Goal: Information Seeking & Learning: Learn about a topic

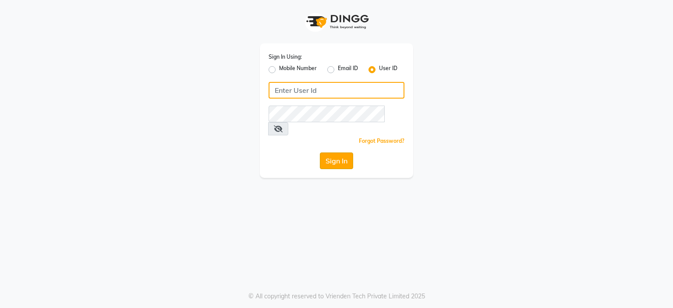
type input "chitra123"
click at [324, 152] on button "Sign In" at bounding box center [336, 160] width 33 height 17
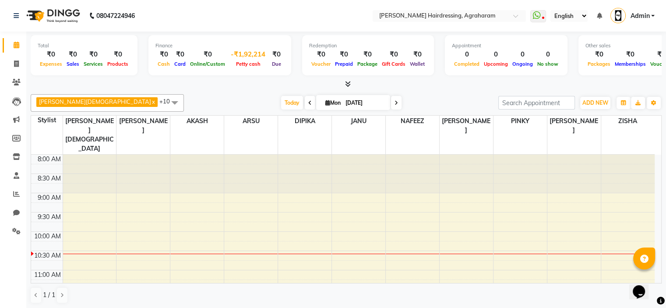
click at [247, 56] on div "-₹1,92,214" at bounding box center [248, 55] width 42 height 10
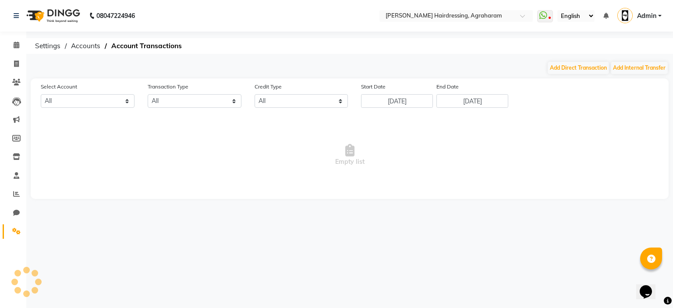
select select "7111"
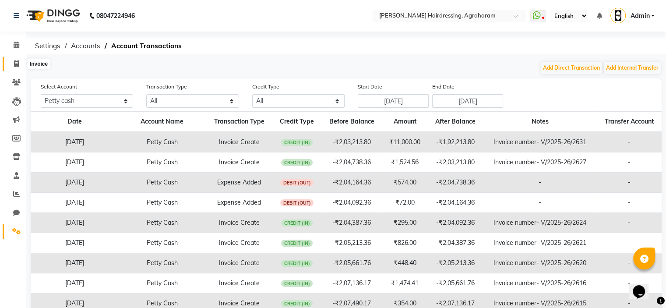
click at [17, 63] on icon at bounding box center [16, 63] width 5 height 7
select select "service"
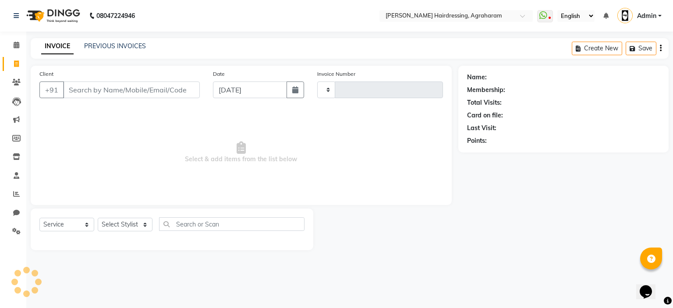
type input "2632"
select select "7962"
click at [16, 53] on li "Calendar" at bounding box center [13, 45] width 26 height 19
click at [10, 231] on span at bounding box center [16, 232] width 15 height 10
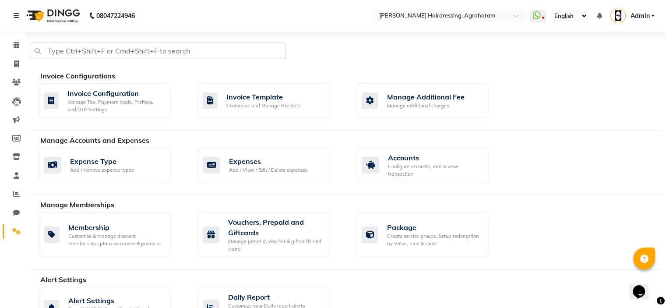
click at [517, 144] on div "Manage Accounts and Expenses" at bounding box center [354, 140] width 628 height 11
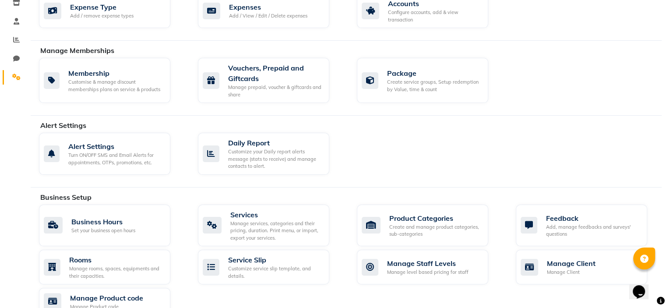
scroll to position [228, 0]
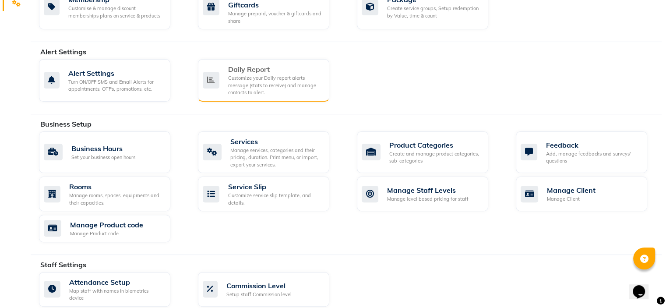
click at [268, 80] on div "Customize your Daily report alerts message (stats to receive) and manage contac…" at bounding box center [275, 85] width 94 height 22
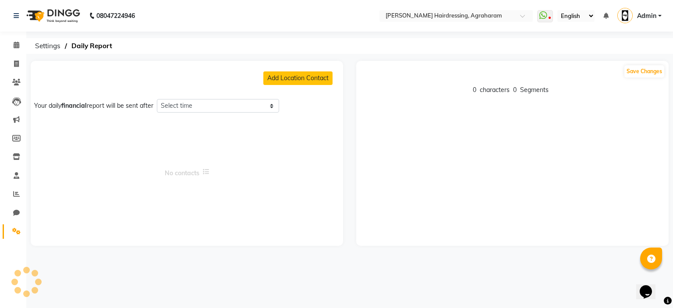
select select "1260"
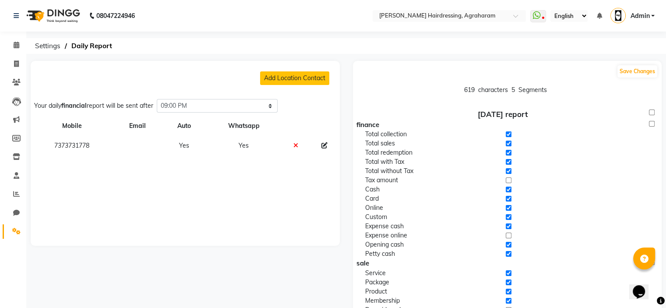
click at [296, 145] on icon at bounding box center [296, 145] width 5 height 6
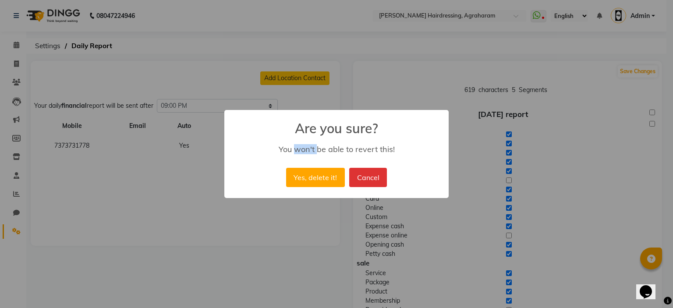
click at [296, 145] on div "You won't be able to revert this!" at bounding box center [336, 149] width 199 height 10
click at [306, 149] on div "You won't be able to revert this!" at bounding box center [336, 149] width 199 height 10
click at [356, 183] on button "Cancel" at bounding box center [368, 177] width 38 height 19
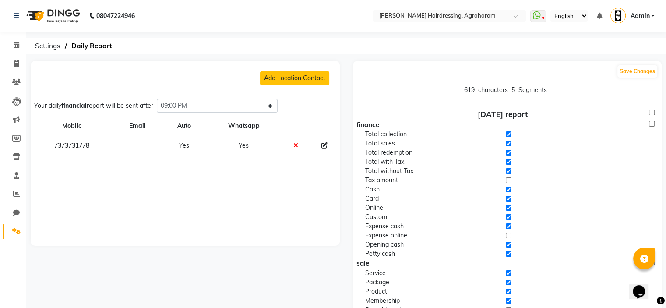
click at [323, 145] on icon at bounding box center [325, 145] width 6 height 6
select select "91"
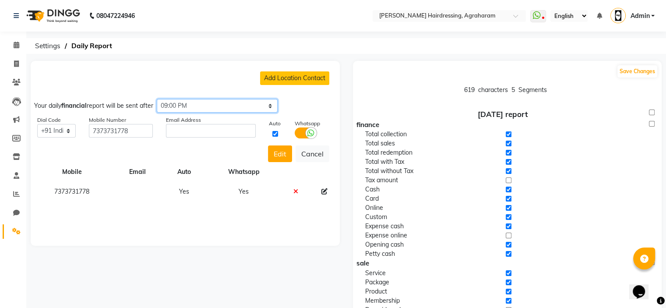
click at [273, 107] on select "Select time 04:00 AM 04:15 AM 04:30 AM 04:45 AM 05:00 AM 05:15 AM 05:30 AM 05:4…" at bounding box center [217, 106] width 121 height 14
select select "1320"
click at [159, 99] on select "Select time 04:00 AM 04:15 AM 04:30 AM 04:45 AM 05:00 AM 05:15 AM 05:30 AM 05:4…" at bounding box center [217, 106] width 121 height 14
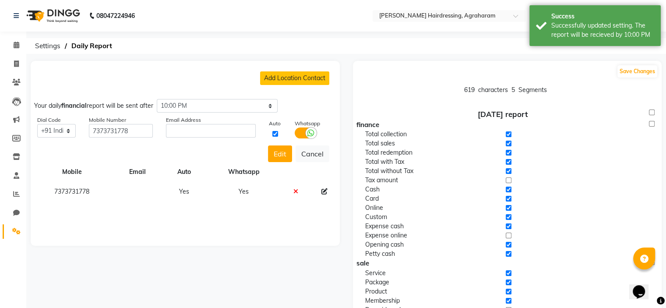
click at [286, 227] on div "Add Location Contact Your daily financial report will be sent after Select time…" at bounding box center [185, 153] width 309 height 185
click at [289, 154] on button "Edit" at bounding box center [280, 153] width 24 height 17
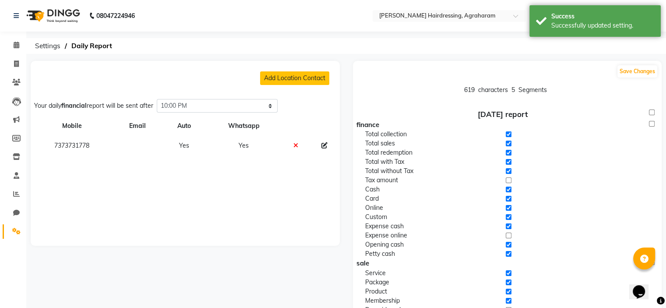
click at [156, 194] on div "Add Location Contact Your daily financial report will be sent after Select time…" at bounding box center [185, 153] width 309 height 185
click at [18, 171] on span at bounding box center [16, 176] width 15 height 10
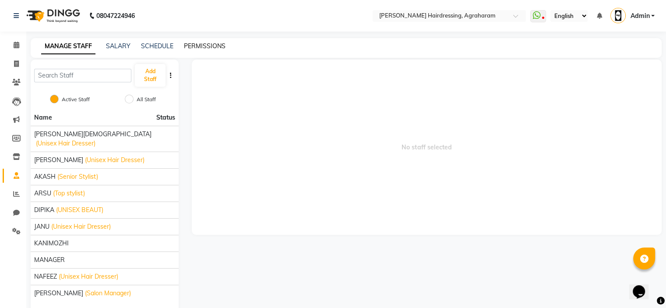
click at [198, 43] on link "PERMISSIONS" at bounding box center [205, 46] width 42 height 8
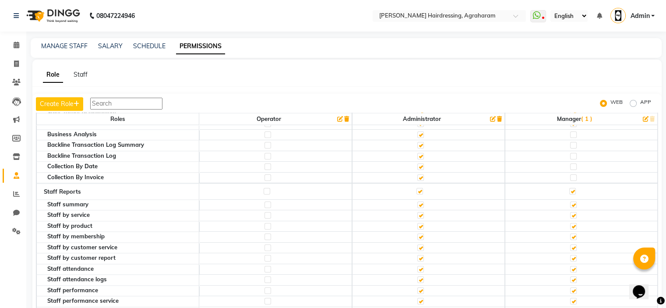
scroll to position [1509, 0]
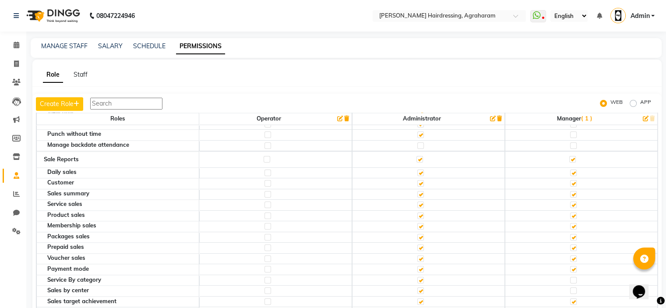
click at [418, 156] on label at bounding box center [420, 159] width 7 height 7
click at [418, 156] on input "checkbox" at bounding box center [420, 159] width 6 height 6
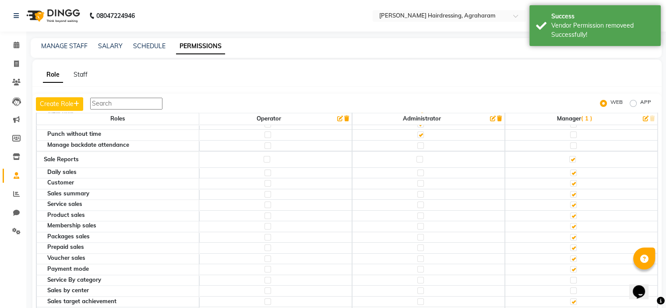
click at [418, 156] on label at bounding box center [420, 159] width 7 height 7
click at [418, 156] on input "checkbox" at bounding box center [420, 159] width 6 height 6
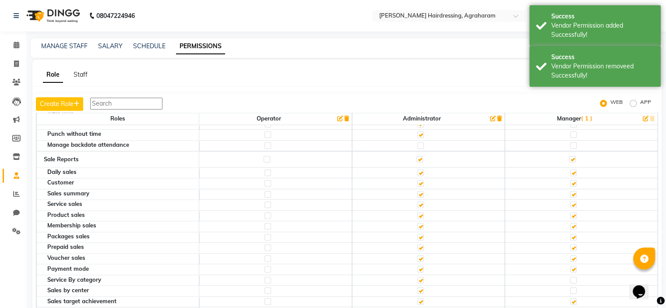
click at [570, 156] on label at bounding box center [573, 159] width 7 height 7
click at [570, 156] on input "checkbox" at bounding box center [573, 159] width 6 height 6
checkbox input "false"
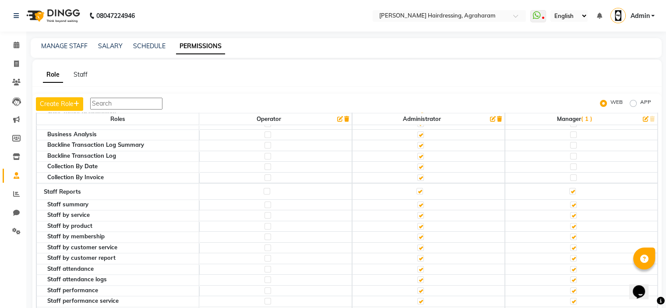
click at [570, 188] on label at bounding box center [573, 191] width 7 height 7
click at [570, 188] on input "checkbox" at bounding box center [573, 191] width 6 height 6
checkbox input "false"
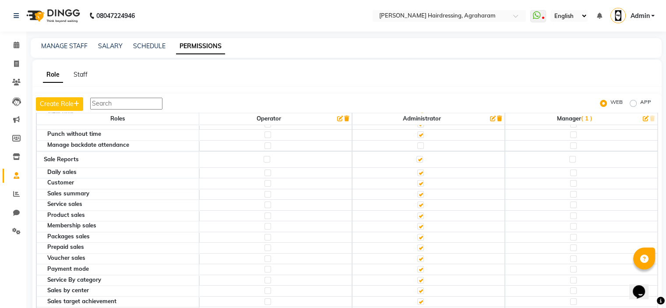
click at [570, 156] on label at bounding box center [573, 159] width 7 height 7
click at [570, 156] on input "checkbox" at bounding box center [573, 159] width 6 height 6
checkbox input "true"
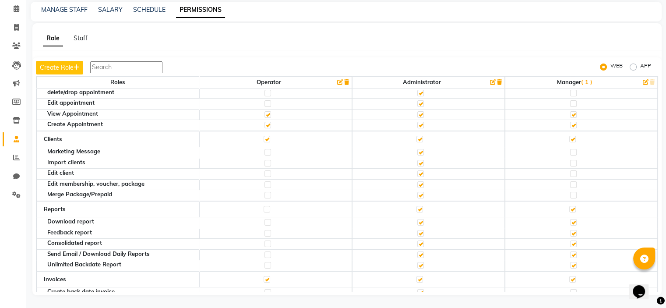
scroll to position [0, 0]
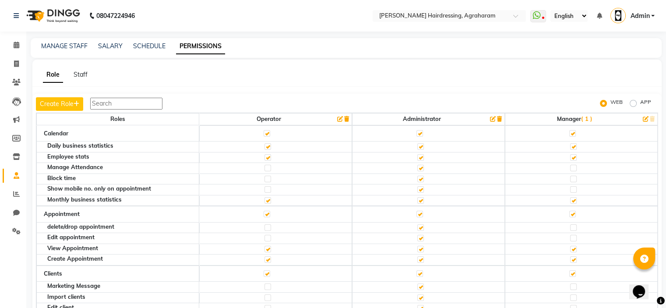
click at [643, 117] on icon "button" at bounding box center [646, 119] width 6 height 6
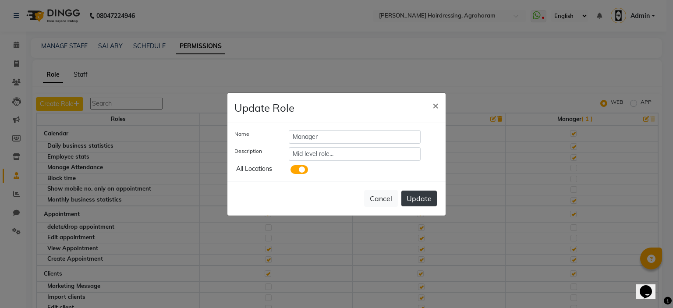
click at [415, 204] on button "Update" at bounding box center [418, 199] width 35 height 16
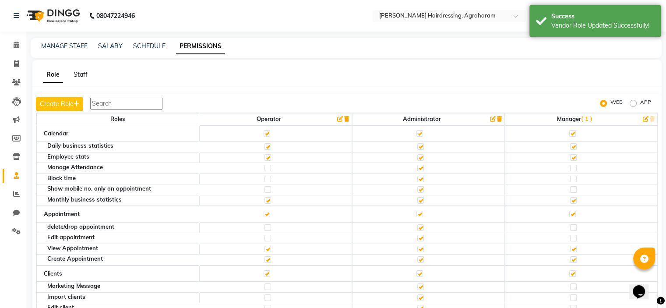
click at [563, 89] on div "Role Staff Create Role WEB APP Roles Operator Administrator Manager ( 1 ) Calen…" at bounding box center [347, 196] width 630 height 272
click at [108, 49] on link "SALARY" at bounding box center [110, 46] width 25 height 8
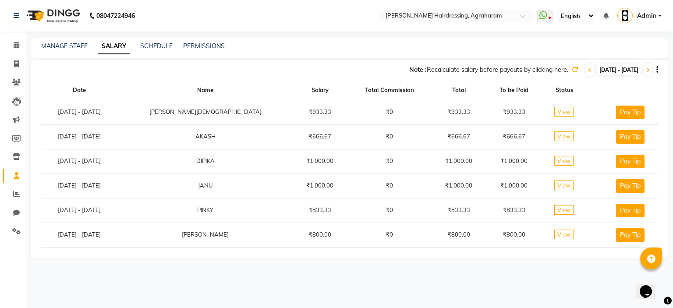
click at [572, 70] on icon at bounding box center [575, 70] width 6 height 6
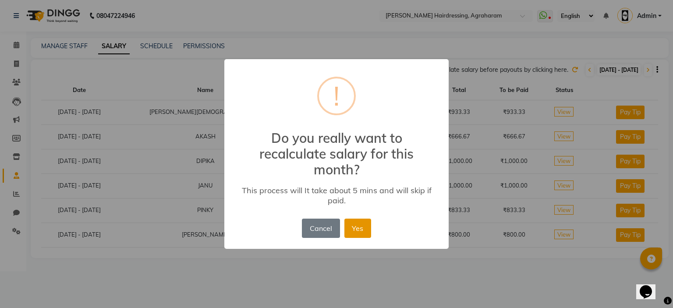
click at [368, 225] on button "Yes" at bounding box center [357, 228] width 27 height 19
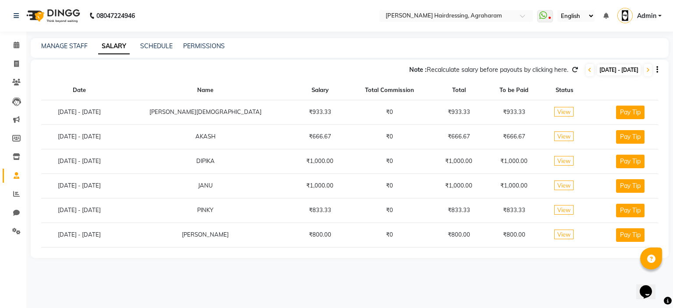
click at [597, 70] on span "[DATE] - [DATE]" at bounding box center [618, 69] width 43 height 11
select select "9"
select select "2025"
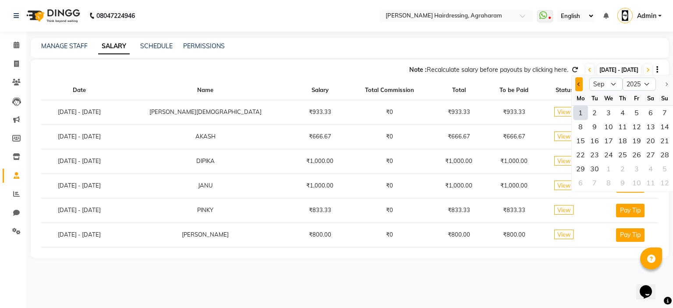
click at [578, 83] on button "Previous month" at bounding box center [578, 84] width 7 height 14
select select "8"
click at [633, 109] on div "1" at bounding box center [637, 113] width 14 height 14
type input "[DATE]"
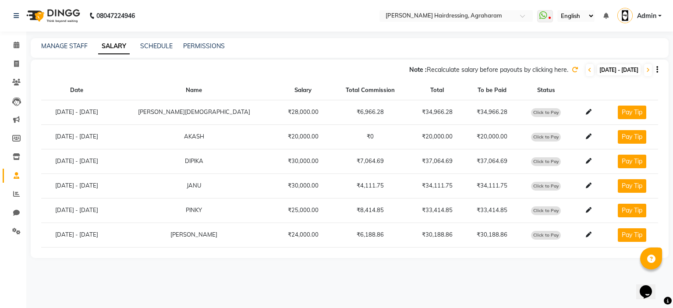
click at [48, 41] on div "MANAGE STAFF SALARY SCHEDULE PERMISSIONS" at bounding box center [350, 48] width 638 height 20
click at [54, 48] on link "MANAGE STAFF" at bounding box center [64, 46] width 46 height 8
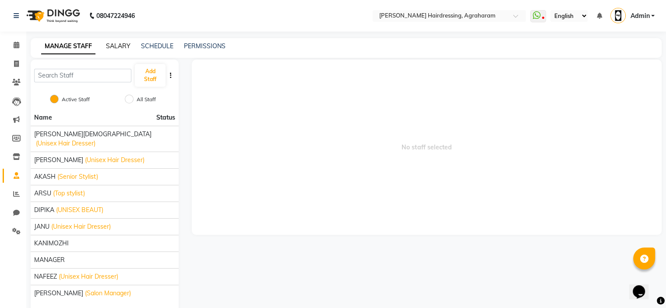
click at [112, 45] on link "SALARY" at bounding box center [118, 46] width 25 height 8
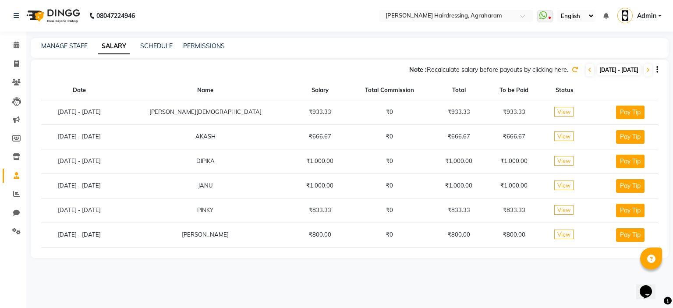
click at [554, 111] on span "View" at bounding box center [563, 112] width 19 height 10
click at [597, 67] on span "[DATE] - [DATE]" at bounding box center [618, 69] width 43 height 11
select select "9"
select select "2025"
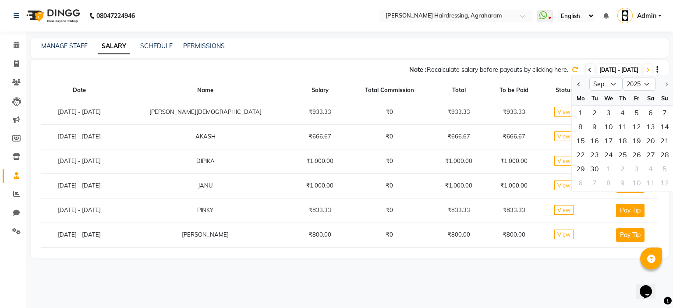
click at [586, 74] on span at bounding box center [590, 70] width 8 height 12
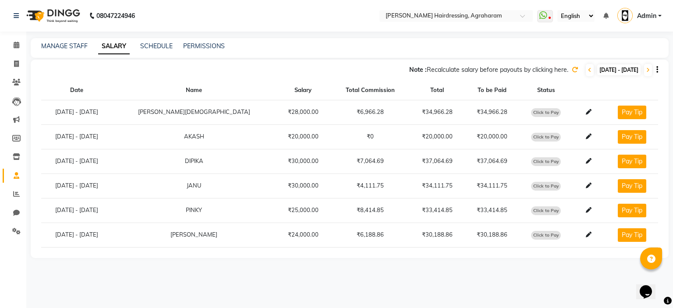
click at [490, 113] on td "₹34,966.28" at bounding box center [491, 112] width 55 height 25
click at [531, 112] on span "Click to Pay" at bounding box center [546, 112] width 30 height 9
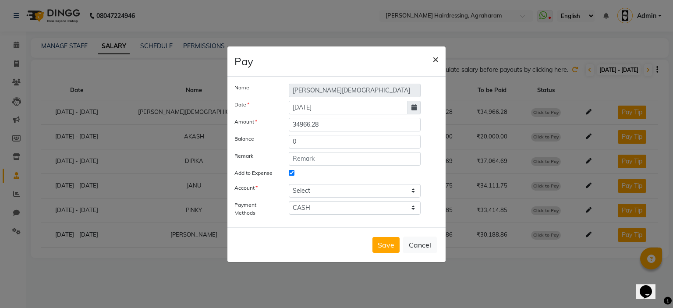
click at [429, 54] on button "×" at bounding box center [435, 58] width 20 height 25
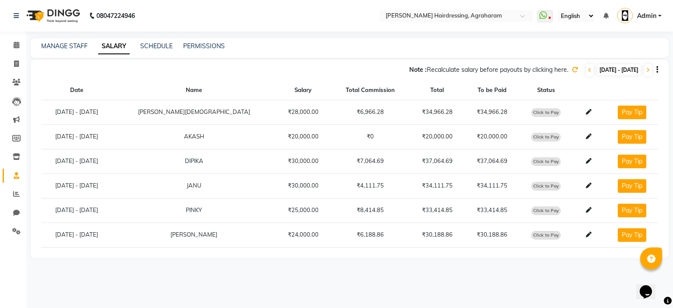
click at [630, 112] on button "Pay Tip" at bounding box center [632, 113] width 28 height 14
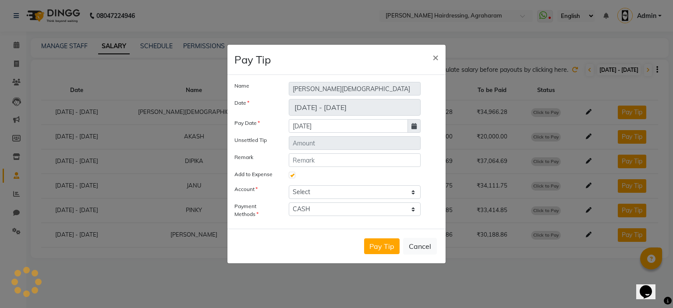
type input "500"
click at [435, 54] on span "×" at bounding box center [435, 56] width 6 height 13
checkbox input "false"
select select
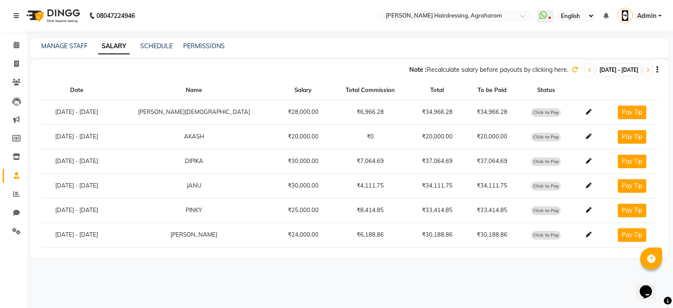
click at [89, 110] on td "[DATE] - [DATE]" at bounding box center [76, 112] width 71 height 25
click at [572, 67] on icon at bounding box center [575, 70] width 6 height 6
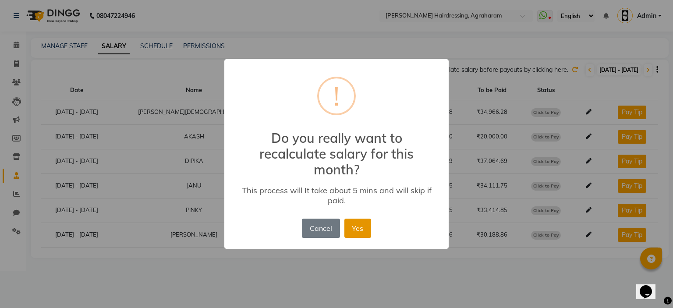
click at [356, 226] on button "Yes" at bounding box center [357, 228] width 27 height 19
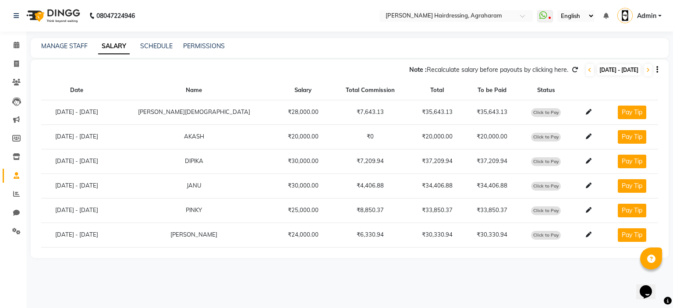
click at [656, 67] on button "button" at bounding box center [655, 69] width 5 height 9
click at [663, 102] on div "Note : Recalculate salary before payouts by clicking here. [DATE] - [DATE] Date…" at bounding box center [350, 159] width 638 height 198
click at [112, 234] on td "[DATE] - [DATE]" at bounding box center [76, 235] width 71 height 25
click at [586, 112] on icon at bounding box center [589, 112] width 6 height 6
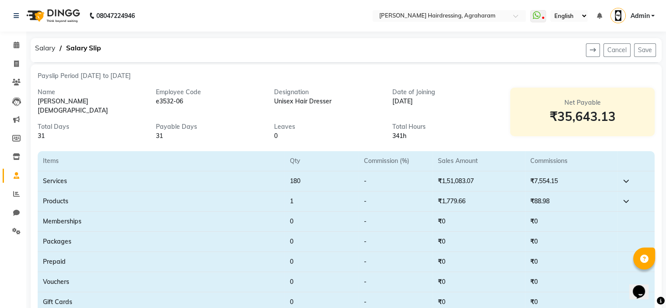
click at [480, 141] on section "Items Qty Commission (%) Sales Amount Commissions Services 180 - ₹1,51,083.07 ₹…" at bounding box center [346, 240] width 617 height 198
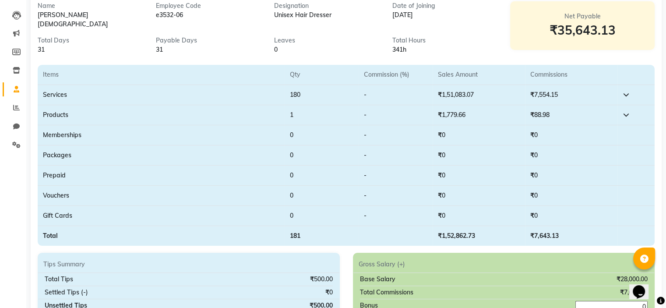
scroll to position [88, 0]
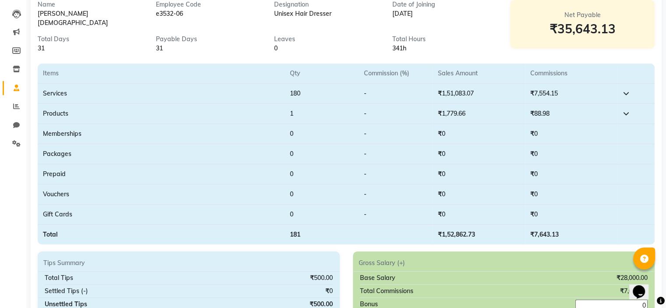
click at [631, 88] on td at bounding box center [636, 94] width 37 height 20
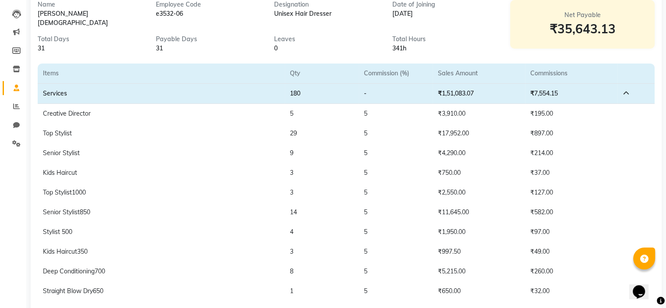
click at [602, 152] on td "₹214.00" at bounding box center [571, 153] width 92 height 20
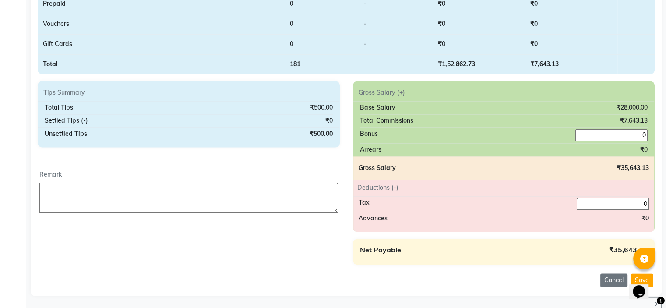
scroll to position [1122, 0]
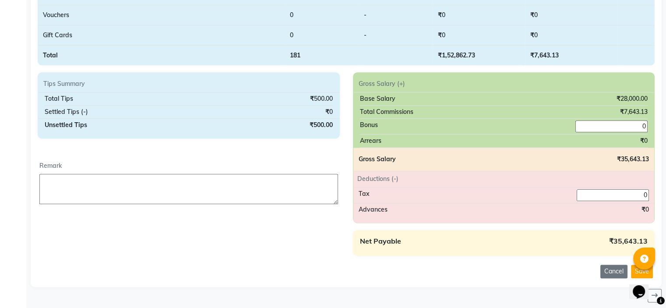
click at [433, 106] on div "Total Commissions ₹7,643.13" at bounding box center [504, 112] width 288 height 13
click at [443, 139] on div "Arrears ₹0" at bounding box center [504, 141] width 288 height 13
click at [500, 237] on div "Net Payable ₹35,643.13" at bounding box center [504, 243] width 288 height 12
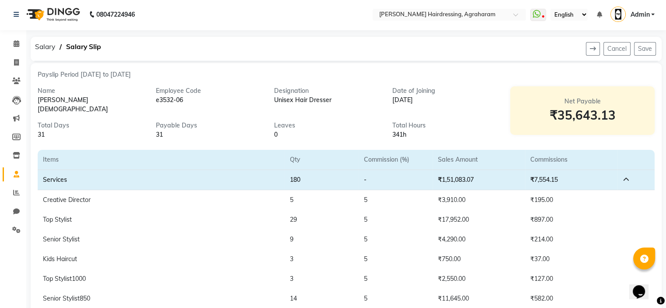
scroll to position [0, 0]
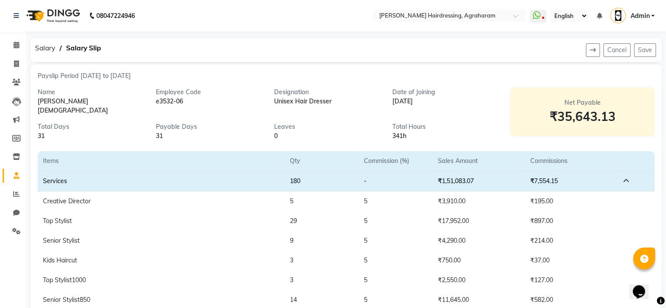
click at [587, 118] on div "₹35,643.13" at bounding box center [583, 116] width 124 height 18
click at [163, 112] on div "Name [PERSON_NAME] Employee Code e3532-06 Designation Unisex Hair Dresser Date …" at bounding box center [267, 111] width 473 height 60
drag, startPoint x: 74, startPoint y: 67, endPoint x: 157, endPoint y: 89, distance: 86.1
click at [359, 73] on div "Payslip Period [DATE] to [DATE]" at bounding box center [346, 75] width 617 height 9
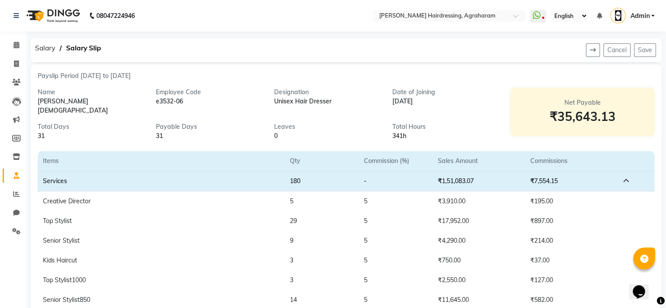
click at [627, 178] on icon at bounding box center [626, 181] width 6 height 6
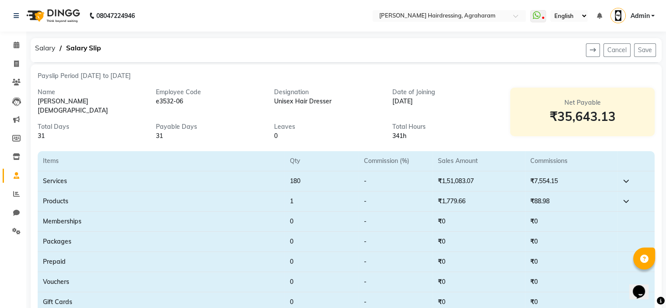
click at [594, 105] on div "Net Payable" at bounding box center [583, 102] width 124 height 9
click at [599, 53] on button at bounding box center [593, 50] width 14 height 14
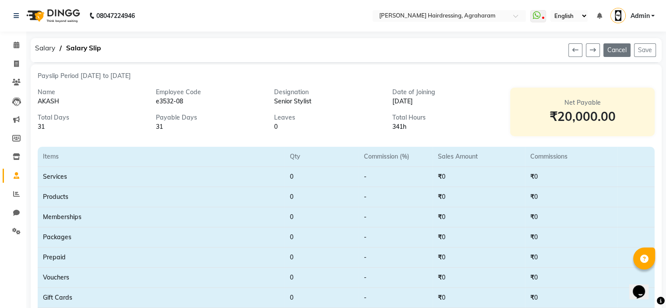
click at [619, 53] on button "Cancel" at bounding box center [617, 50] width 27 height 14
click at [543, 50] on button "Edit" at bounding box center [542, 50] width 18 height 14
click at [618, 50] on button "Cancel" at bounding box center [617, 50] width 27 height 14
click at [546, 54] on button "Edit" at bounding box center [542, 50] width 18 height 14
click at [533, 124] on div "₹20,000.00" at bounding box center [583, 116] width 124 height 18
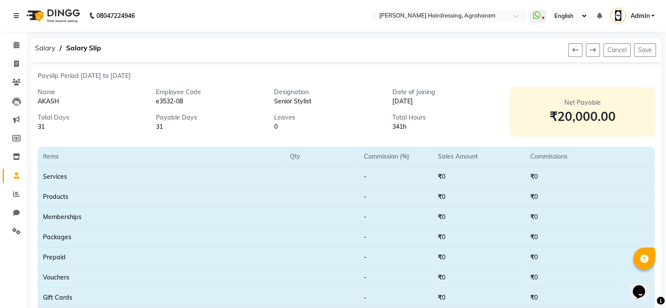
click at [572, 124] on div "₹20,000.00" at bounding box center [583, 116] width 124 height 18
click at [285, 201] on td at bounding box center [322, 197] width 74 height 20
click at [277, 126] on div "0" at bounding box center [326, 126] width 105 height 9
click at [597, 50] on button at bounding box center [593, 50] width 14 height 14
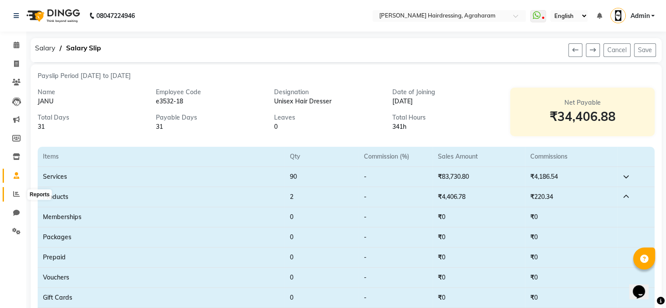
click at [20, 192] on span at bounding box center [16, 194] width 15 height 10
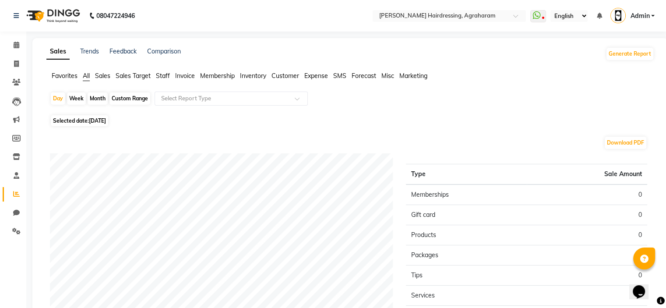
click at [108, 75] on span "Sales" at bounding box center [102, 76] width 15 height 8
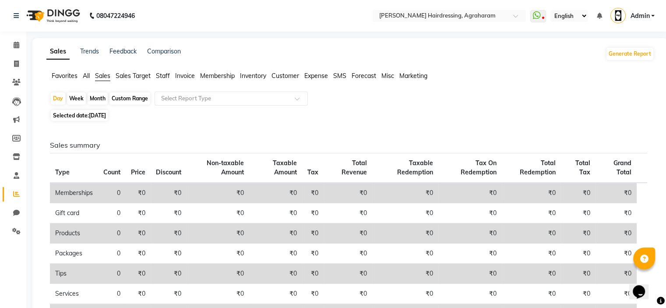
click at [100, 117] on span "[DATE]" at bounding box center [97, 115] width 17 height 7
select select "9"
select select "2025"
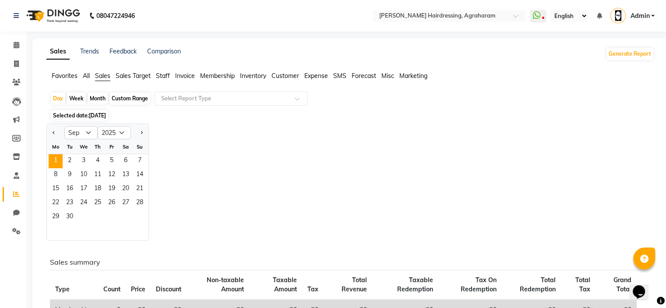
click at [114, 99] on div "Custom Range" at bounding box center [130, 98] width 41 height 12
select select "9"
select select "2025"
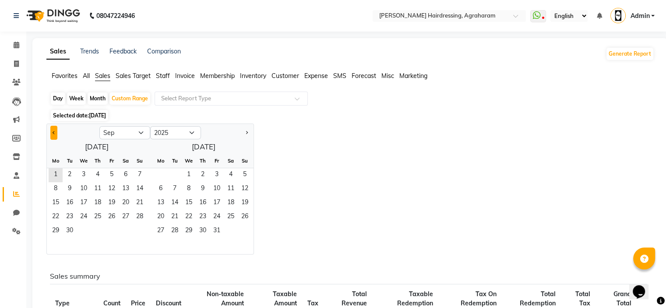
click at [56, 135] on button "Previous month" at bounding box center [53, 133] width 7 height 14
select select "8"
click at [158, 171] on span "1" at bounding box center [161, 175] width 14 height 14
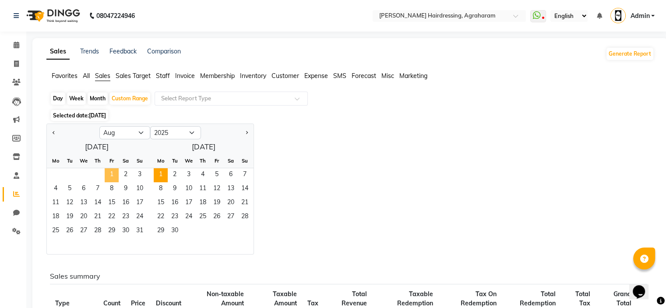
click at [115, 175] on span "1" at bounding box center [112, 175] width 14 height 14
click at [135, 230] on span "31" at bounding box center [140, 231] width 14 height 14
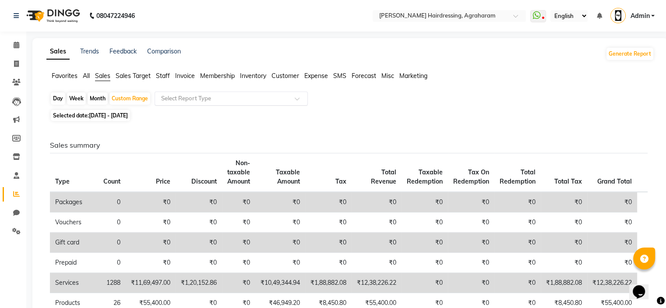
click at [178, 103] on div "Select Report Type" at bounding box center [231, 99] width 153 height 14
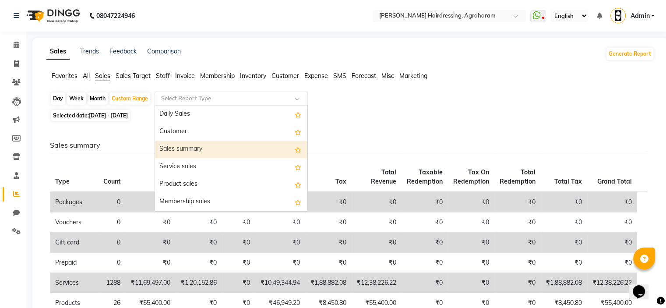
click at [187, 145] on div "Sales summary" at bounding box center [231, 150] width 152 height 18
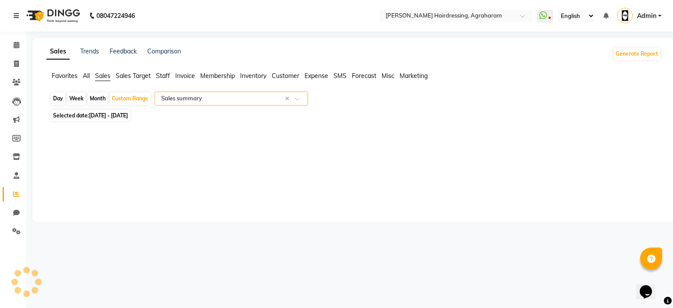
select select "filtered_report"
select select "csv"
click at [78, 183] on div at bounding box center [349, 294] width 598 height 307
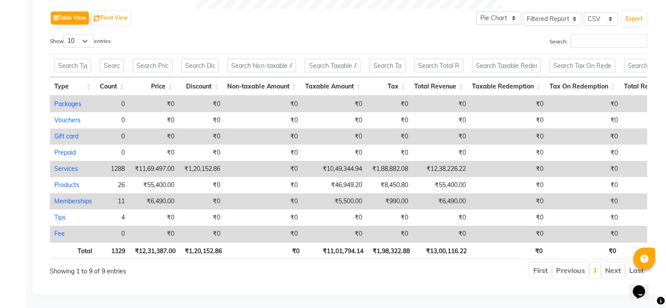
scroll to position [452, 0]
click at [226, 262] on div "Showing 1 to 9 of 9 entries" at bounding box center [170, 269] width 241 height 14
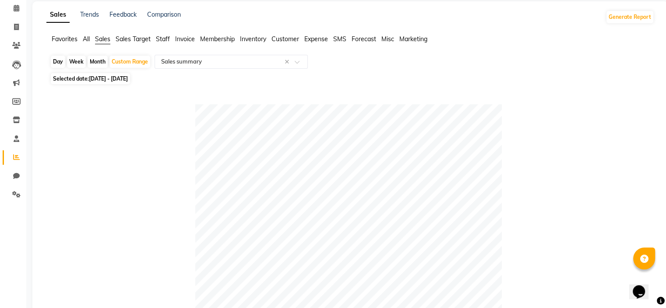
scroll to position [0, 0]
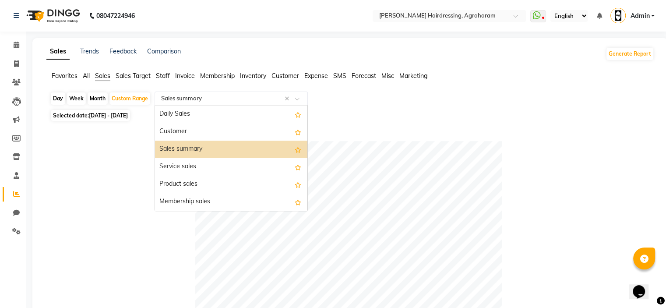
click at [304, 95] on div at bounding box center [231, 98] width 152 height 9
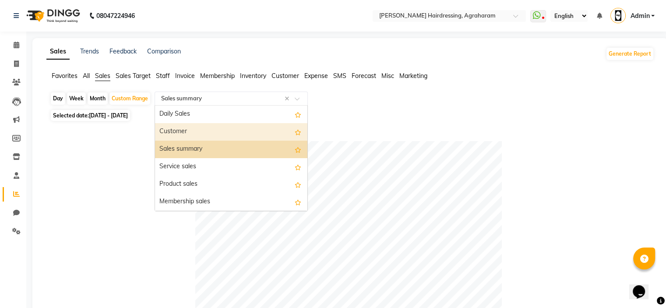
click at [284, 133] on div "Customer" at bounding box center [231, 132] width 152 height 18
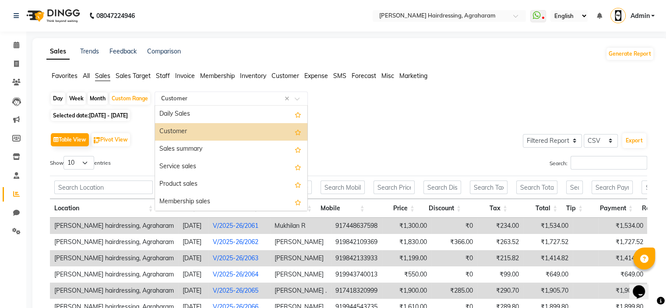
click at [383, 103] on div "Day Week Month Custom Range Select Report Type × Customer × Daily Sales Custome…" at bounding box center [350, 100] width 601 height 16
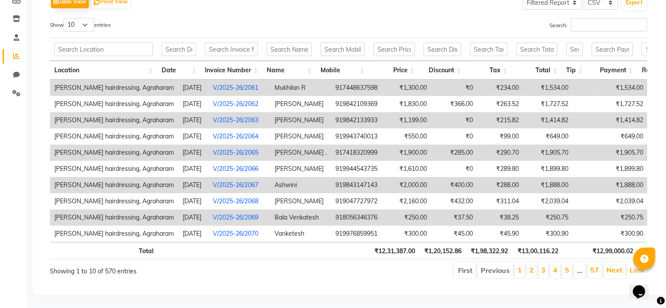
click at [355, 284] on div "Table View Pivot View Select Full Report Filtered Report Select CSV PDF Export …" at bounding box center [349, 136] width 612 height 301
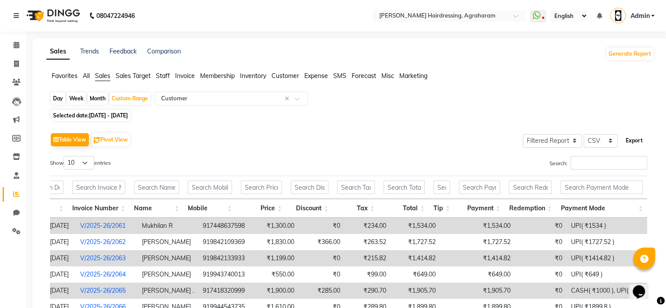
click at [634, 142] on button "Export" at bounding box center [635, 140] width 24 height 15
click at [553, 140] on select "Select Full Report Filtered Report" at bounding box center [552, 141] width 59 height 14
select select "full_report"
click at [525, 134] on select "Select Full Report Filtered Report" at bounding box center [552, 141] width 59 height 14
click at [641, 140] on button "Export" at bounding box center [635, 140] width 24 height 15
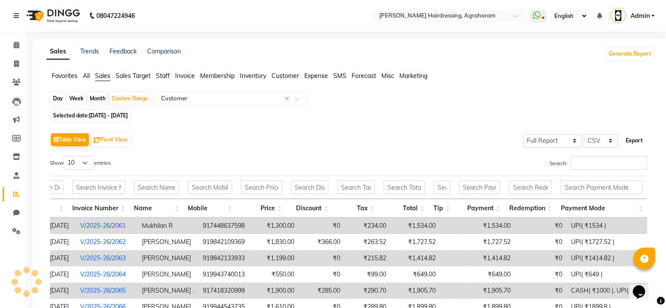
click at [638, 138] on button "Export" at bounding box center [635, 140] width 24 height 15
click at [339, 143] on div "Table View Pivot View Select Full Report Filtered Report Select CSV PDF Export" at bounding box center [349, 140] width 598 height 18
click at [146, 75] on span "Sales Target" at bounding box center [133, 76] width 35 height 8
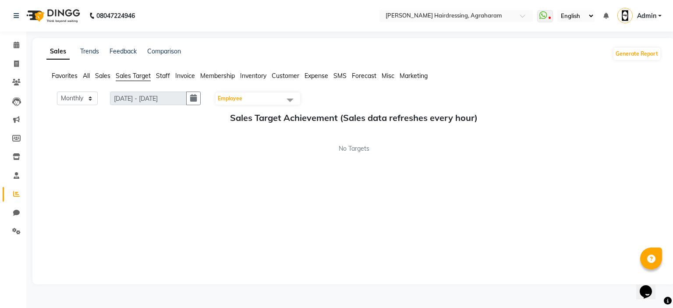
click at [162, 73] on span "Staff" at bounding box center [163, 76] width 14 height 8
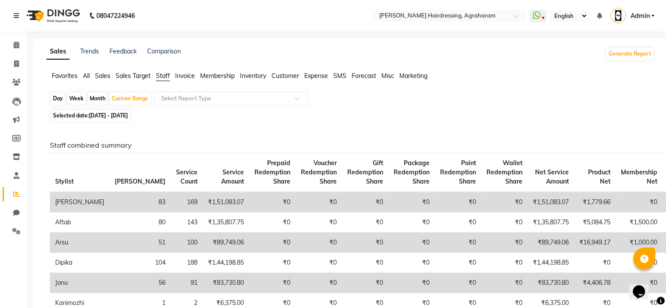
click at [127, 76] on span "Sales Target" at bounding box center [133, 76] width 35 height 8
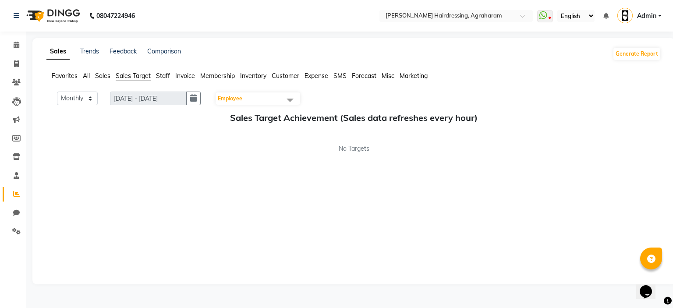
click at [235, 98] on span "Employee" at bounding box center [230, 98] width 25 height 7
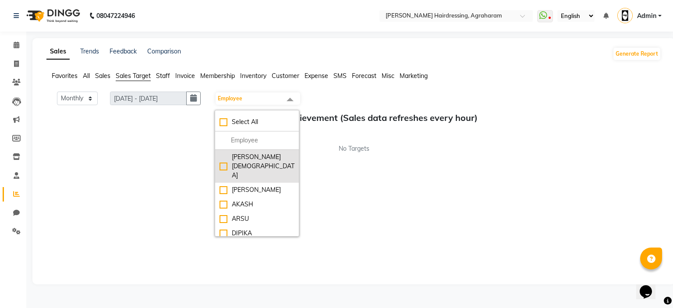
click at [235, 157] on div "[PERSON_NAME][DEMOGRAPHIC_DATA]" at bounding box center [257, 166] width 75 height 28
checkbox input "true"
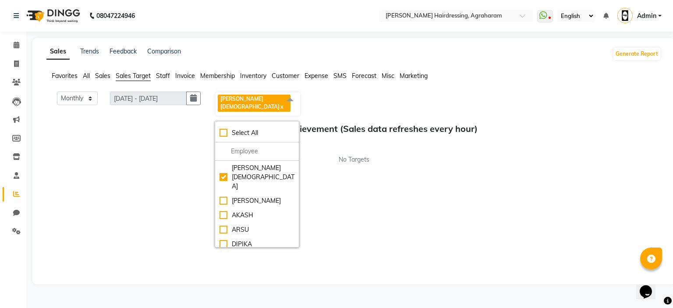
click at [362, 171] on div "Monthly Weekly [DATE] - [DATE] [PERSON_NAME] x Select All [PERSON_NAME][DEMOGRA…" at bounding box center [353, 184] width 615 height 184
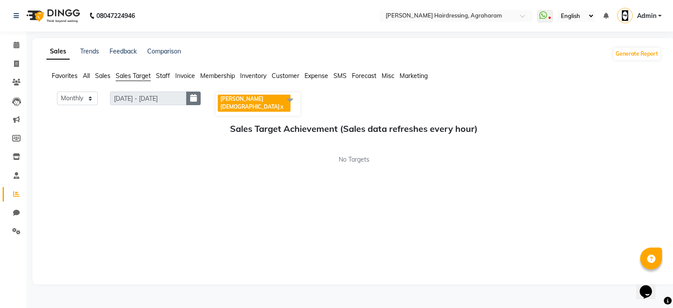
click at [193, 98] on icon "button" at bounding box center [193, 98] width 7 height 0
select select "9"
select select "2025"
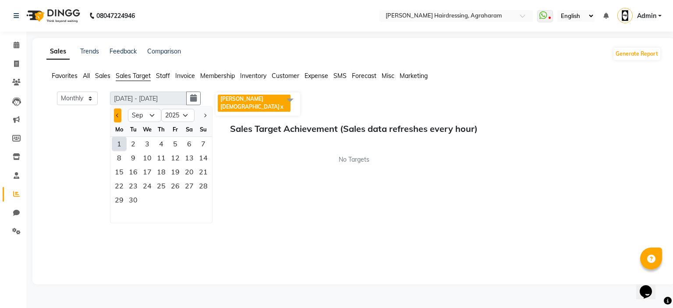
click at [117, 118] on button "Previous month" at bounding box center [117, 115] width 7 height 14
select select "8"
click at [171, 144] on div "1" at bounding box center [175, 144] width 14 height 14
type input "[DATE] - [DATE]"
click at [205, 203] on div "31" at bounding box center [203, 200] width 14 height 14
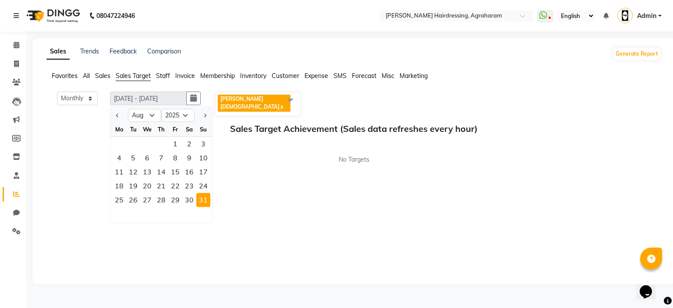
click at [208, 199] on div "31" at bounding box center [203, 200] width 14 height 14
click at [334, 144] on div "Sales Target Achievement (Sales data refreshes every hour) No Targets" at bounding box center [353, 144] width 615 height 41
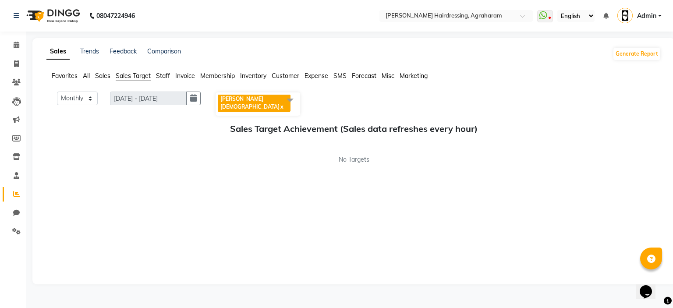
click at [354, 124] on h5 "Sales Target Achievement (Sales data refreshes every hour)" at bounding box center [353, 129] width 601 height 11
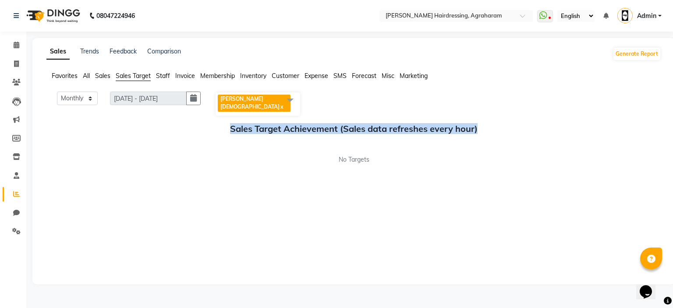
click at [354, 124] on h5 "Sales Target Achievement (Sales data refreshes every hour)" at bounding box center [353, 129] width 601 height 11
click at [245, 168] on div "Monthly Weekly [DATE] - [DATE] [DATE] [PERSON_NAME] x Select All [PERSON_NAME] …" at bounding box center [353, 184] width 615 height 184
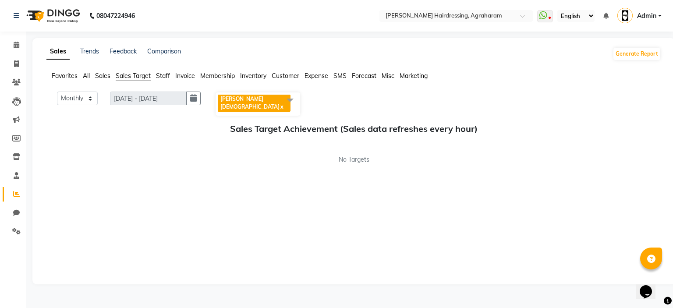
click at [164, 78] on span "Staff" at bounding box center [163, 76] width 14 height 8
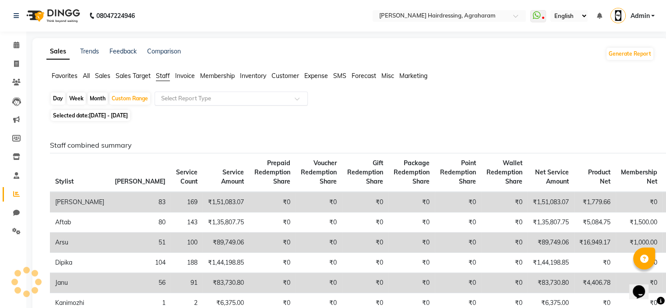
click at [184, 99] on input "text" at bounding box center [222, 98] width 126 height 9
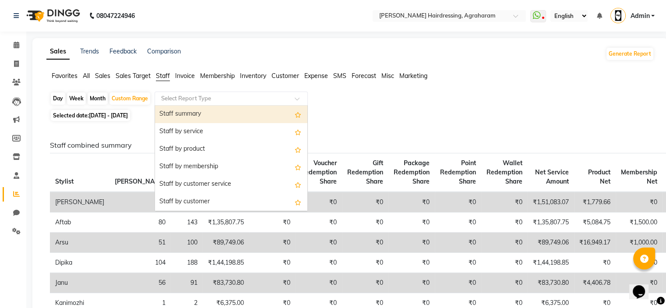
click at [184, 110] on div "Staff summary" at bounding box center [231, 115] width 152 height 18
select select "full_report"
select select "csv"
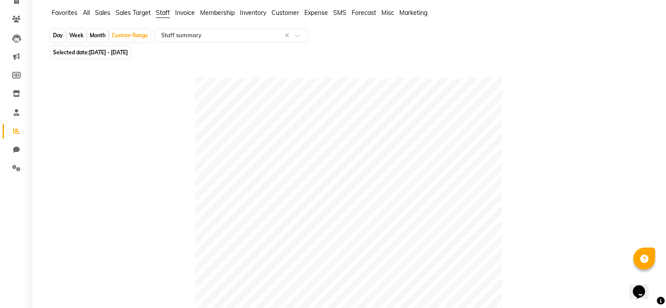
scroll to position [35, 0]
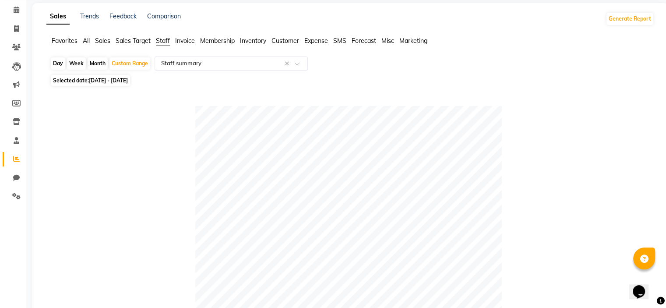
click at [124, 80] on span "[DATE] - [DATE]" at bounding box center [108, 80] width 39 height 7
select select "8"
select select "2025"
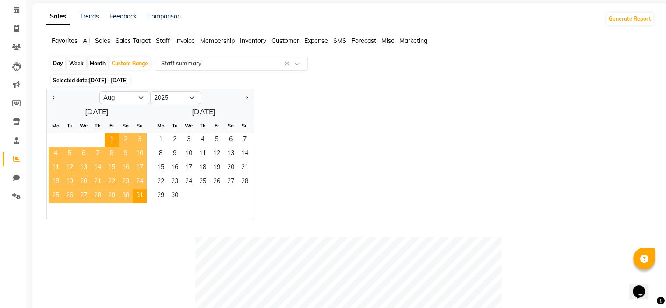
click at [124, 80] on span "[DATE] - [DATE]" at bounding box center [108, 80] width 39 height 7
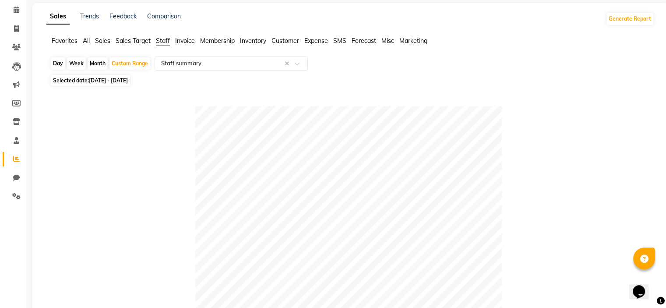
click at [123, 80] on span "[DATE] - [DATE]" at bounding box center [108, 80] width 39 height 7
select select "8"
select select "2025"
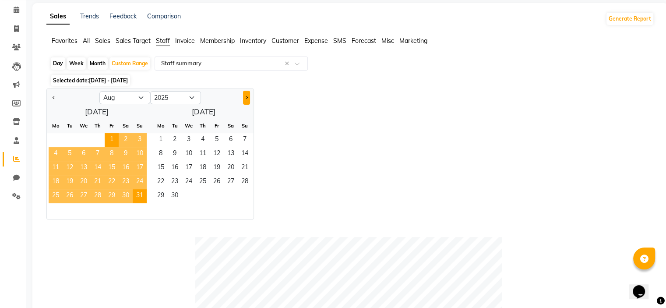
click at [249, 98] on button "Next month" at bounding box center [246, 98] width 7 height 14
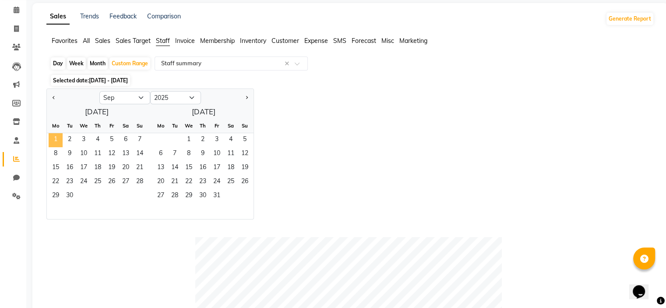
click at [55, 145] on span "1" at bounding box center [56, 140] width 14 height 14
click at [346, 172] on div "Jan Feb Mar Apr May Jun [DATE] Aug Sep Oct Nov [DATE] 2016 2017 2018 2019 2020 …" at bounding box center [350, 154] width 608 height 131
click at [54, 92] on button "Previous month" at bounding box center [53, 98] width 7 height 14
select select "8"
click at [141, 192] on span "31" at bounding box center [140, 196] width 14 height 14
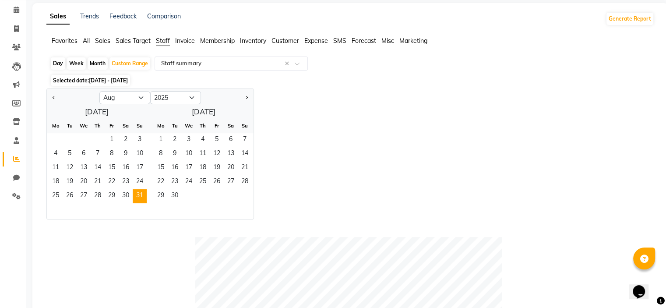
click at [387, 201] on div "Jan Feb Mar Apr May Jun [DATE] Aug Sep Oct Nov [DATE] 2016 2017 2018 2019 2020 …" at bounding box center [350, 154] width 608 height 131
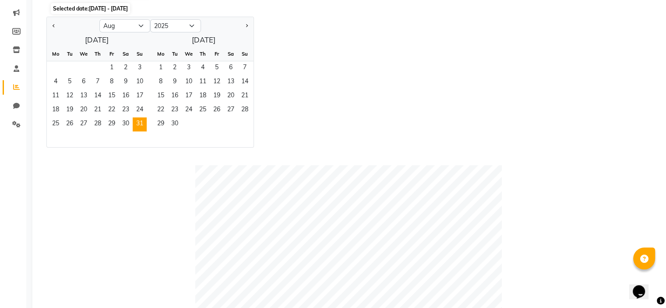
scroll to position [105, 0]
click at [322, 114] on div "Jan Feb Mar Apr May Jun [DATE] Aug Sep Oct Nov [DATE] 2016 2017 2018 2019 2020 …" at bounding box center [350, 83] width 608 height 131
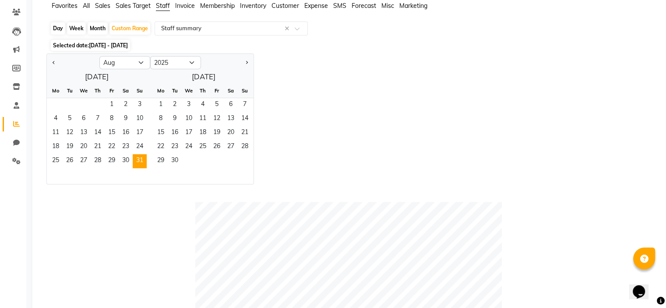
scroll to position [53, 0]
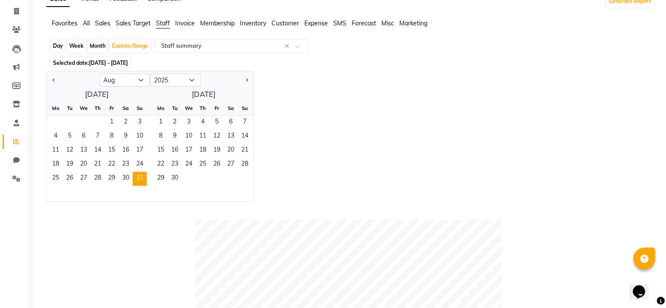
click at [63, 48] on div "Day" at bounding box center [58, 46] width 14 height 12
select select "8"
select select "2025"
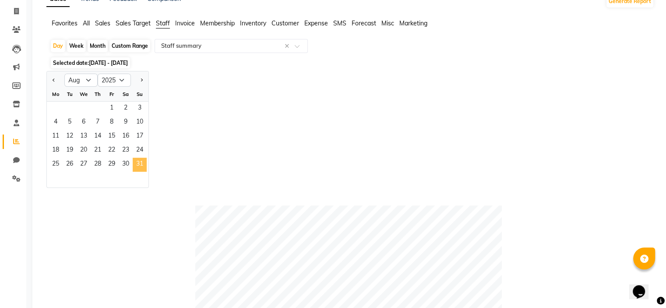
click at [138, 166] on span "31" at bounding box center [140, 165] width 14 height 14
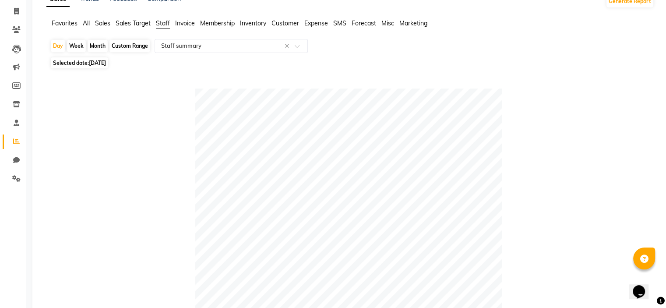
click at [530, 117] on div at bounding box center [349, 242] width 598 height 307
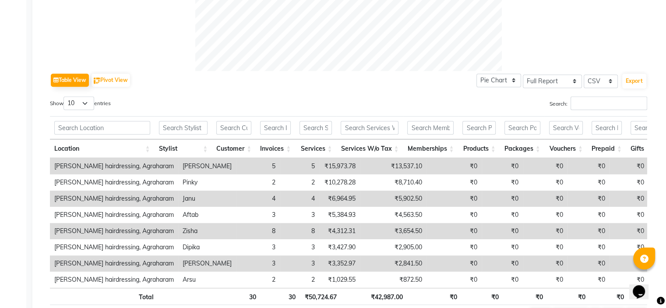
scroll to position [386, 0]
